Goal: Information Seeking & Learning: Learn about a topic

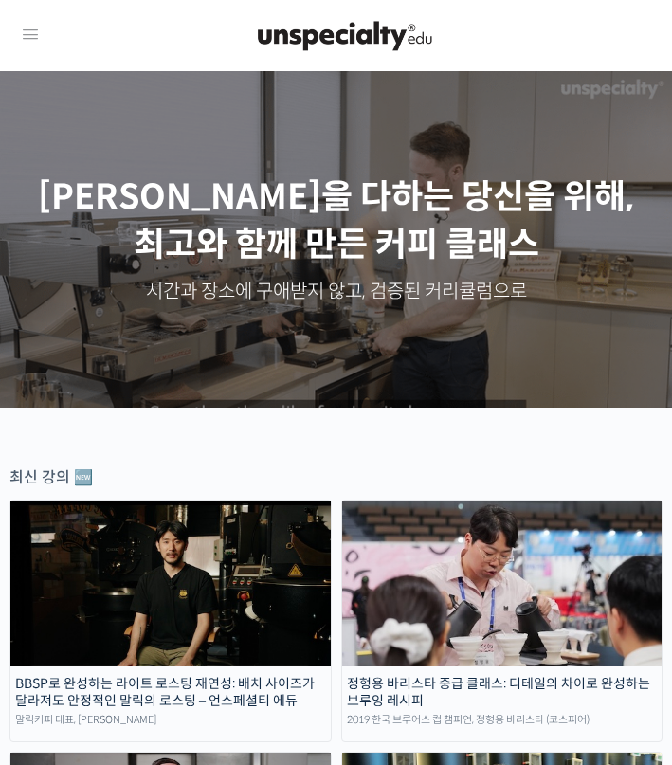
click at [537, 577] on img at bounding box center [502, 583] width 320 height 167
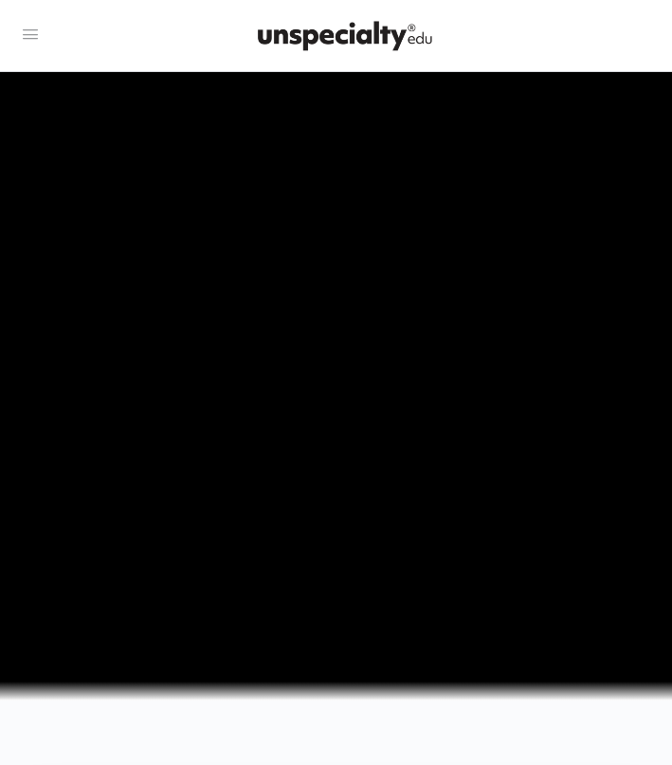
click at [506, 609] on video at bounding box center [336, 382] width 672 height 621
click at [29, 27] on icon at bounding box center [30, 35] width 23 height 23
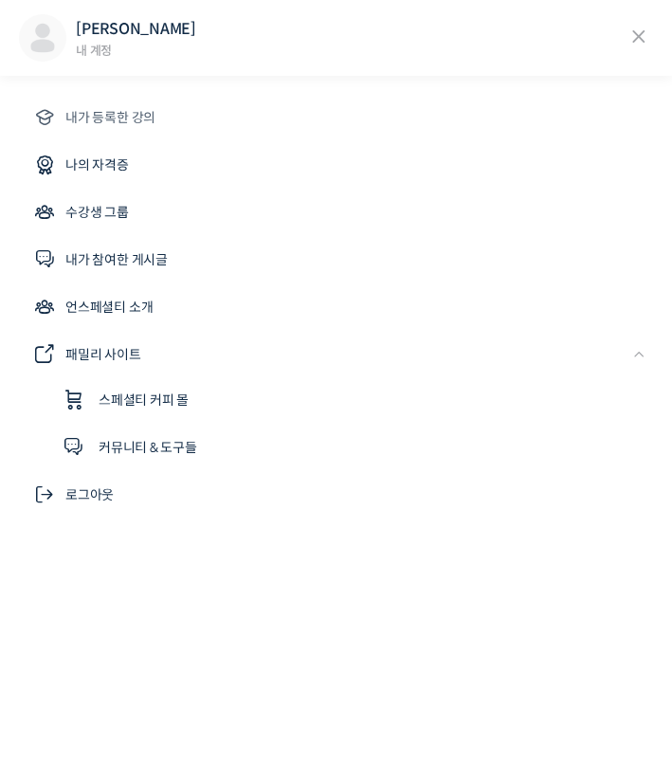
click at [248, 114] on link "내가 등록한 강의" at bounding box center [336, 117] width 634 height 45
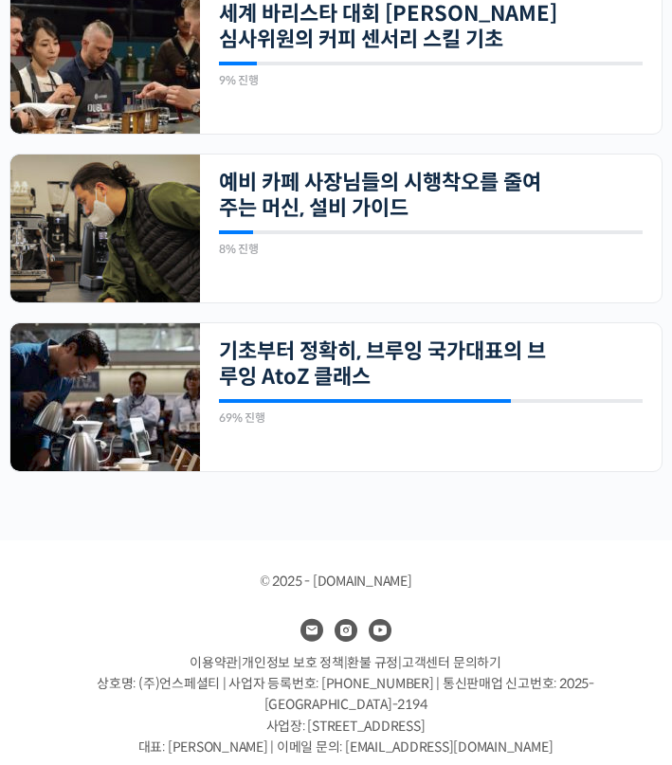
scroll to position [751, 0]
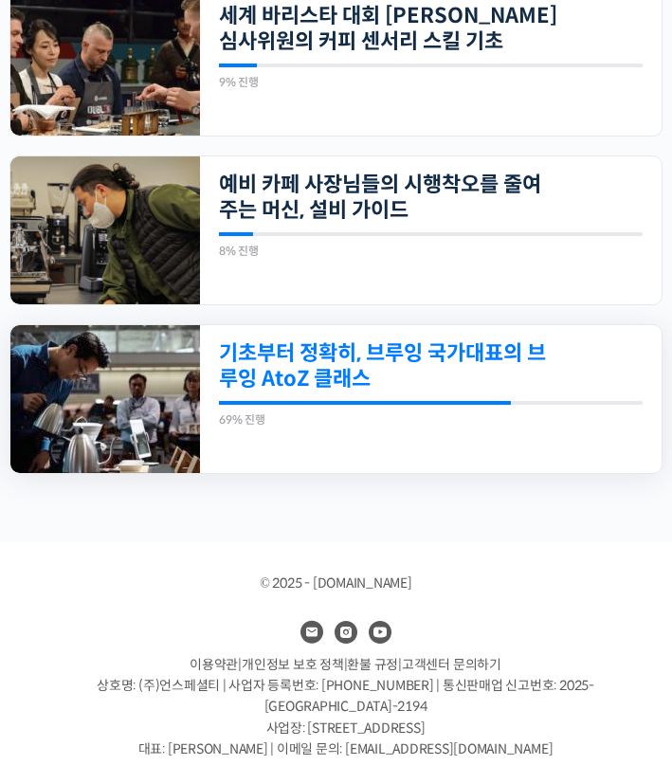
click at [406, 361] on link "기초부터 정확히, 브루잉 국가대표의 브루잉 AtoZ 클래스" at bounding box center [388, 366] width 339 height 52
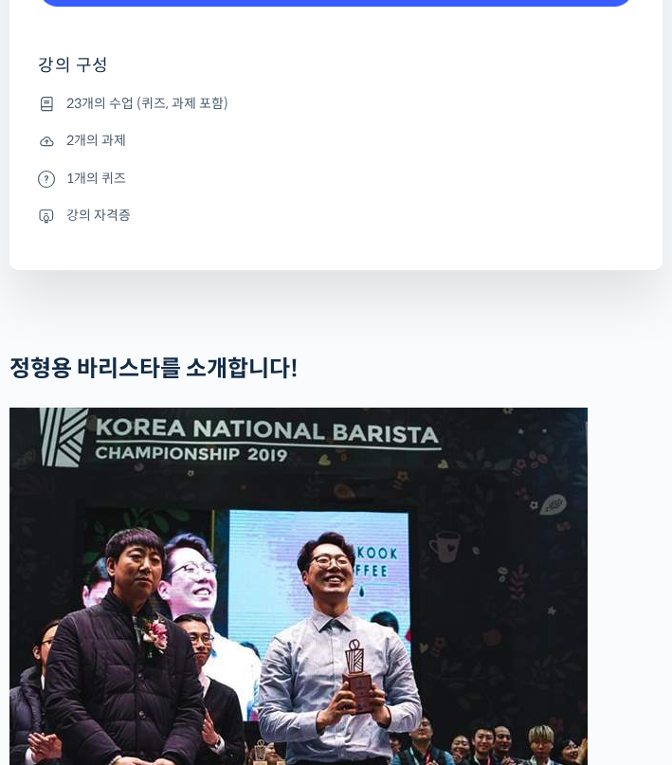
scroll to position [1131, 0]
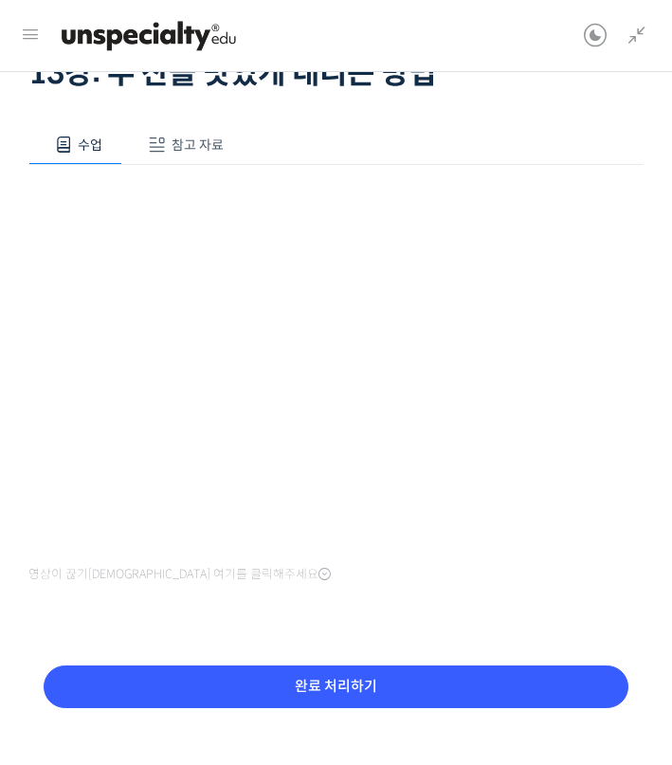
scroll to position [168, 0]
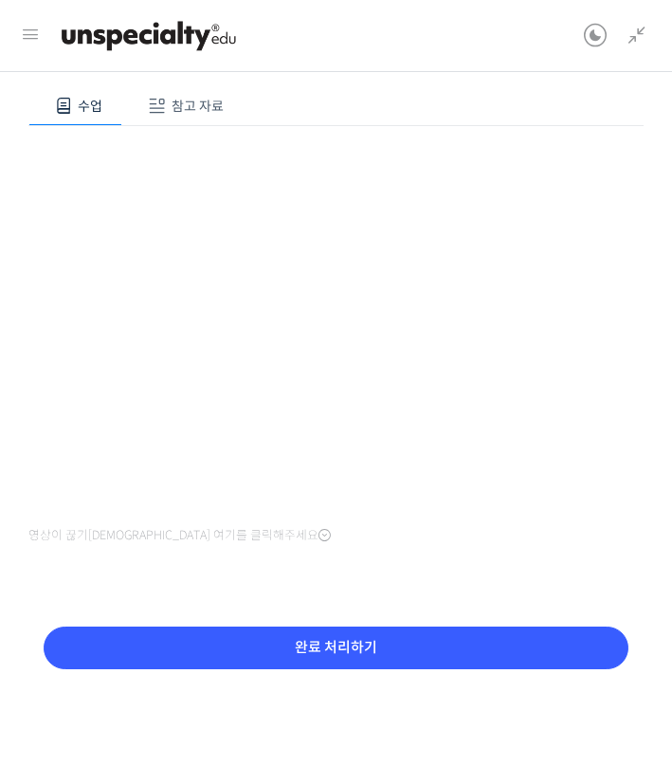
click at [201, 101] on span "참고 자료" at bounding box center [197, 106] width 52 height 17
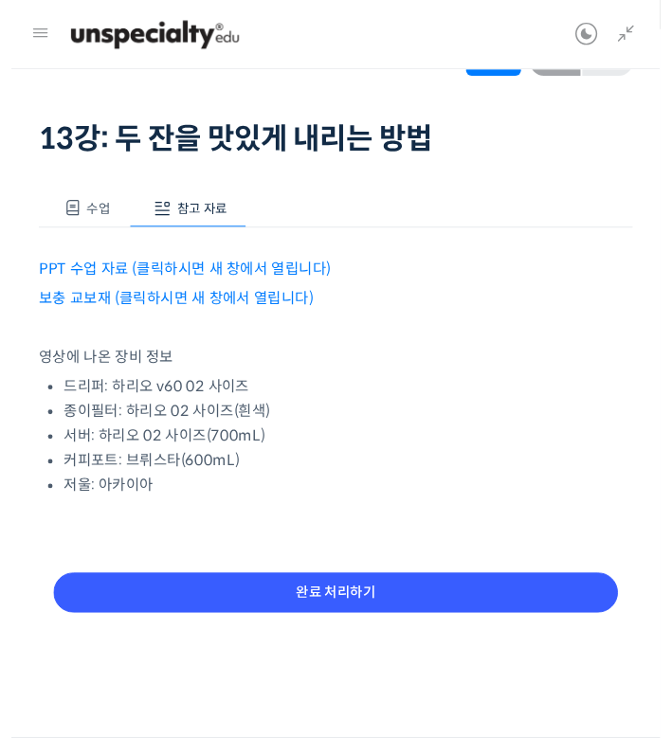
scroll to position [58, 0]
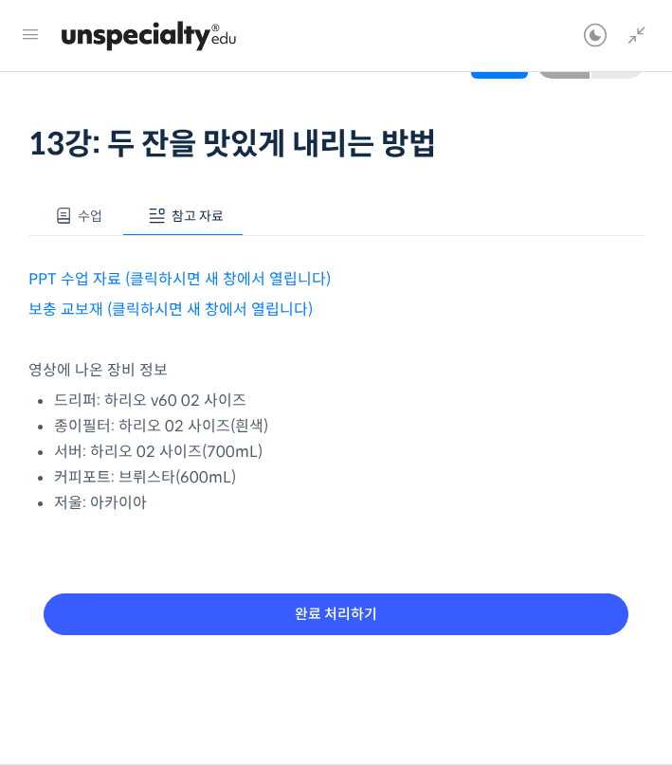
click at [218, 269] on link "PPT 수업 자료 (클릭하시면 새 창에서 열립니다)" at bounding box center [179, 279] width 302 height 20
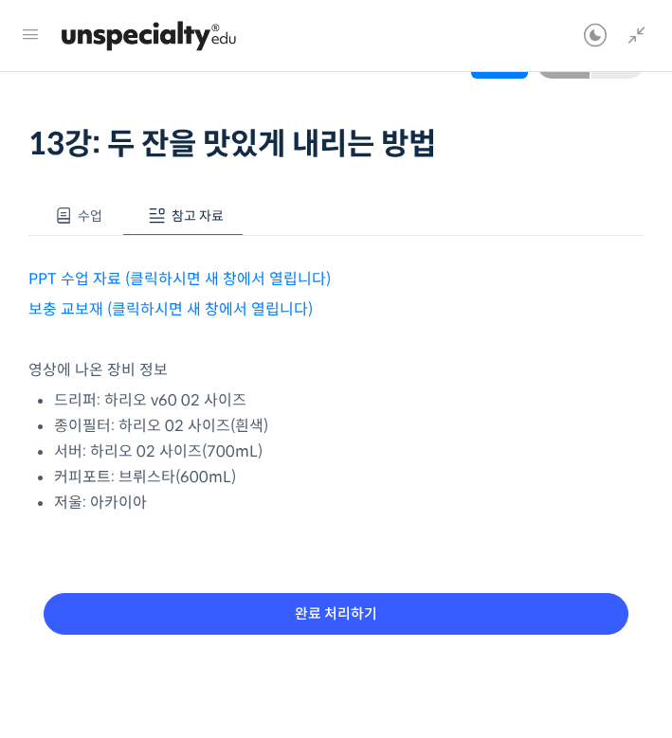
click at [251, 310] on link "보충 교보재 (클릭하시면 새 창에서 열립니다)" at bounding box center [170, 309] width 284 height 20
click at [68, 215] on span at bounding box center [63, 216] width 19 height 19
